Goal: Transaction & Acquisition: Subscribe to service/newsletter

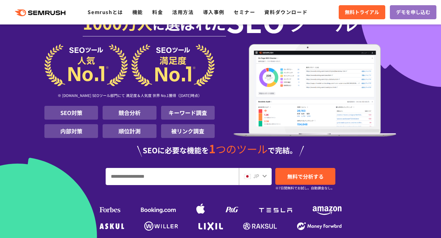
click at [133, 174] on input "URL、キーワードを入力してください" at bounding box center [172, 176] width 132 height 17
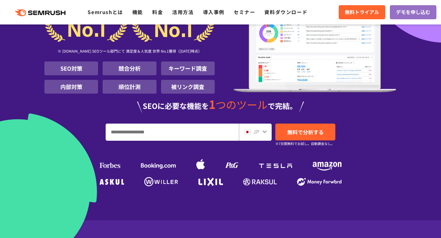
scroll to position [96, 0]
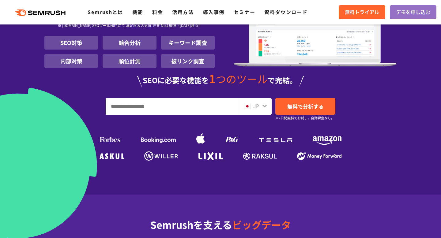
click at [204, 100] on input "URL、キーワードを入力してください" at bounding box center [172, 106] width 132 height 17
click at [203, 103] on input "URL、キーワードを入力してください" at bounding box center [172, 106] width 132 height 17
click at [199, 109] on input "URL、キーワードを入力してください" at bounding box center [172, 106] width 132 height 17
click at [192, 108] on input "URL、キーワードを入力してください" at bounding box center [172, 106] width 132 height 17
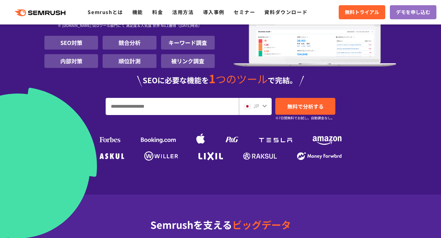
click at [260, 107] on div "JP" at bounding box center [254, 106] width 20 height 8
click at [191, 100] on input "URL、キーワードを入力してください" at bounding box center [172, 106] width 132 height 17
click at [191, 110] on input "URL、キーワードを入力してください" at bounding box center [172, 106] width 132 height 17
click at [190, 108] on input "URL、キーワードを入力してください" at bounding box center [172, 106] width 132 height 17
paste input "**********"
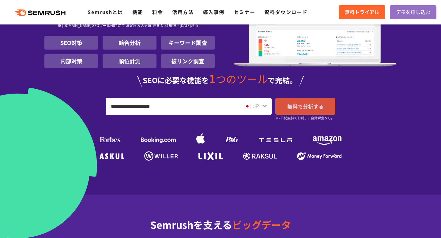
type input "**********"
click at [293, 101] on link "無料で分析する" at bounding box center [305, 106] width 60 height 17
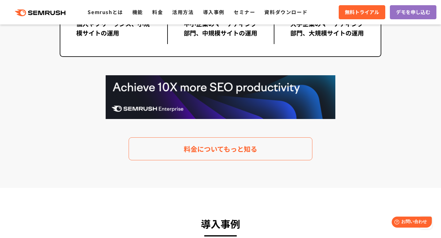
scroll to position [1239, 0]
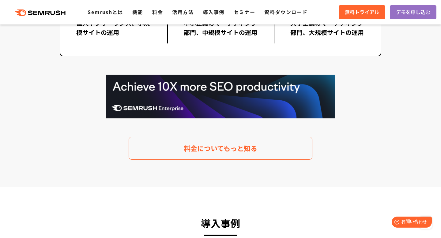
click at [153, 98] on img at bounding box center [220, 97] width 229 height 44
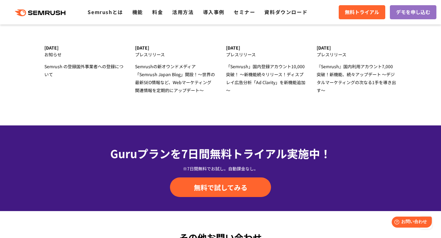
scroll to position [1968, 0]
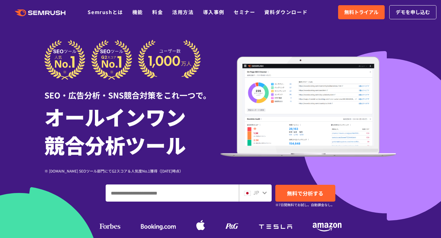
click at [151, 196] on input "ドメイン、キーワードまたはURLを入力してください" at bounding box center [172, 193] width 132 height 17
paste input "**********"
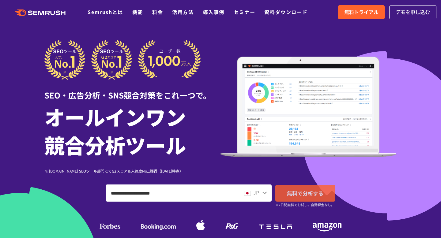
type input "**********"
click at [290, 193] on span "無料で分析する" at bounding box center [305, 193] width 36 height 8
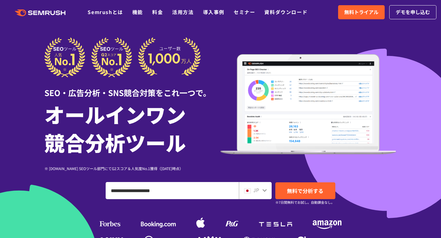
scroll to position [6, 0]
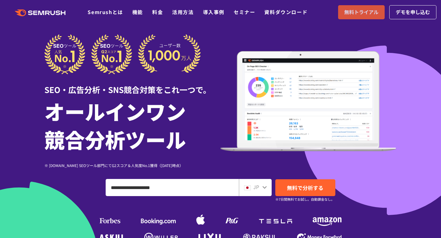
click at [361, 17] on link "無料トライアル" at bounding box center [361, 12] width 47 height 14
